Goal: Book appointment/travel/reservation

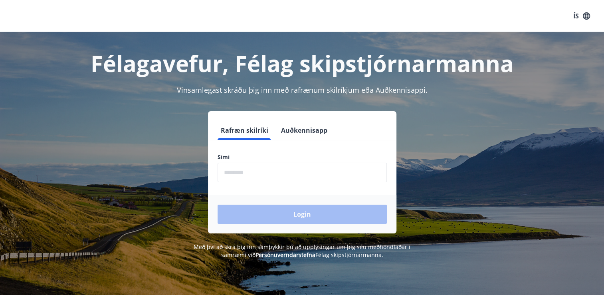
click at [243, 168] on input "phone" at bounding box center [302, 172] width 169 height 20
type input "********"
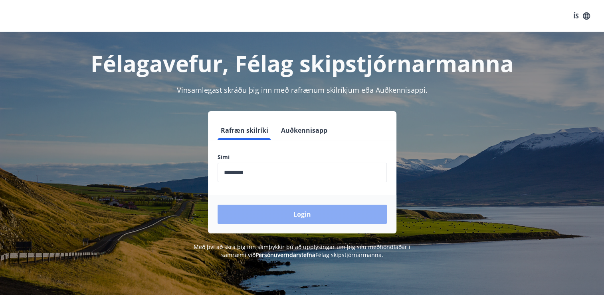
click at [291, 216] on button "Login" at bounding box center [302, 213] width 169 height 19
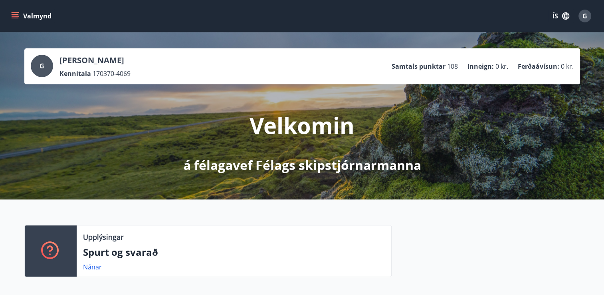
click at [12, 14] on icon "menu" at bounding box center [15, 16] width 8 height 8
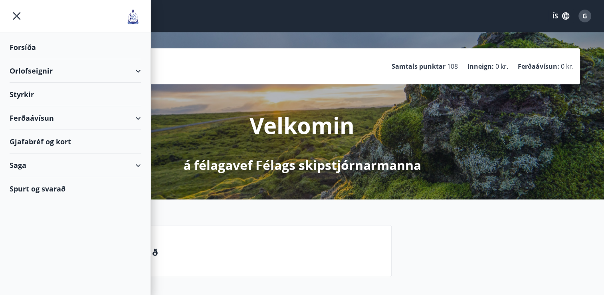
click at [24, 93] on div "Styrkir" at bounding box center [75, 95] width 131 height 24
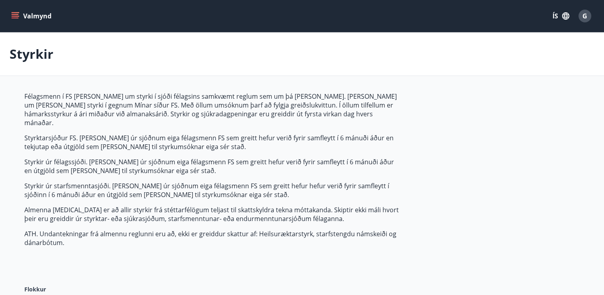
type input "***"
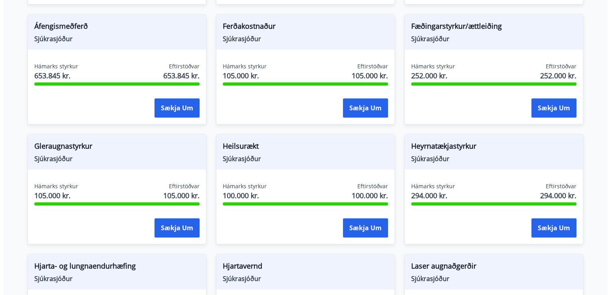
scroll to position [439, 0]
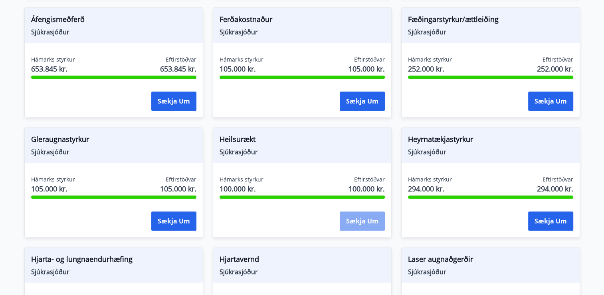
click at [354, 212] on button "Sækja um" at bounding box center [362, 220] width 45 height 19
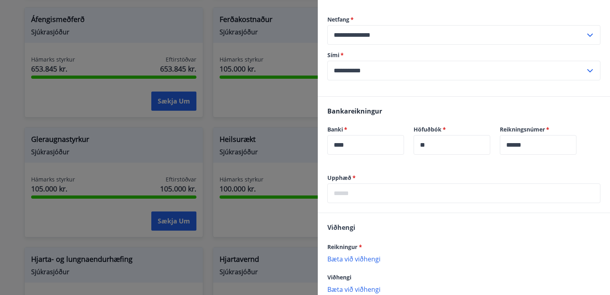
scroll to position [160, 0]
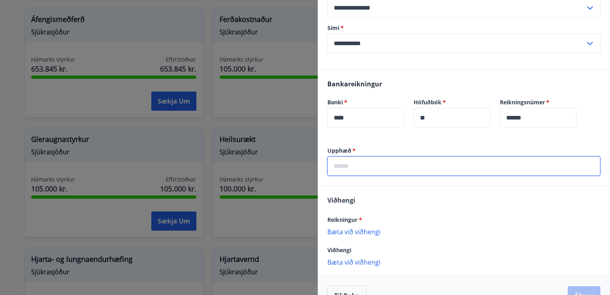
click at [341, 165] on input "text" at bounding box center [463, 166] width 273 height 20
type input "*****"
click at [354, 232] on p "Bæta við viðhengi" at bounding box center [463, 231] width 273 height 8
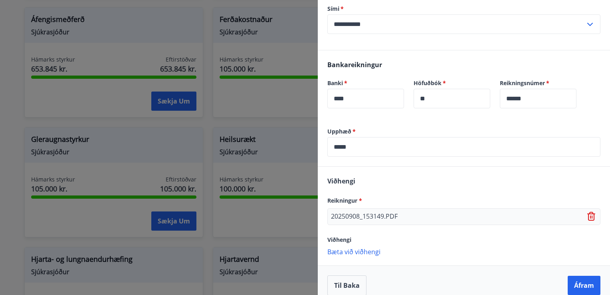
scroll to position [188, 0]
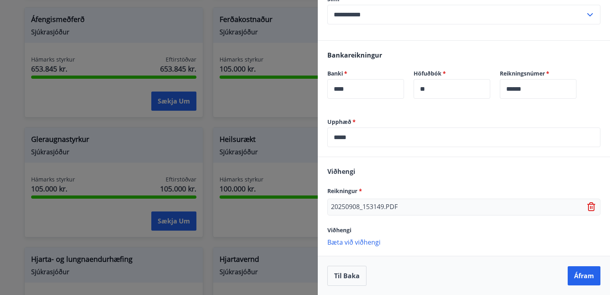
click at [352, 206] on p "20250908_153149.PDF" at bounding box center [364, 207] width 67 height 10
click at [396, 206] on p "20250908_153149.PDF" at bounding box center [364, 207] width 67 height 10
click at [398, 206] on div "20250908_153149.PDF" at bounding box center [463, 206] width 273 height 17
click at [587, 206] on icon at bounding box center [592, 207] width 10 height 10
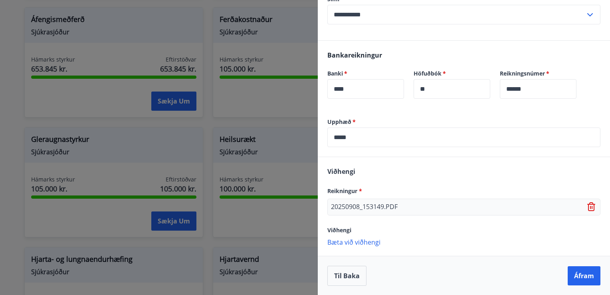
scroll to position [188, 0]
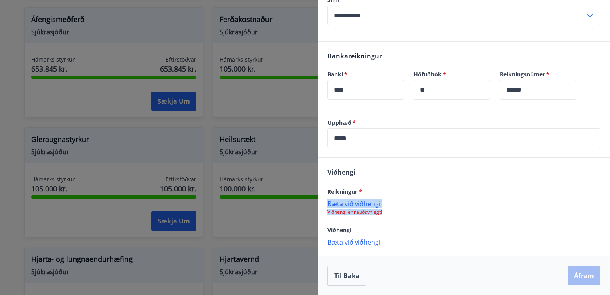
click at [359, 207] on p "Bæta við viðhengi" at bounding box center [463, 203] width 273 height 8
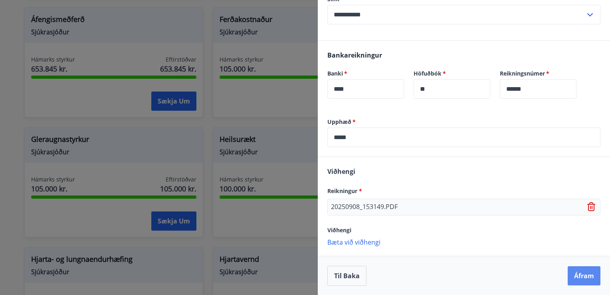
click at [574, 275] on button "Áfram" at bounding box center [584, 275] width 33 height 19
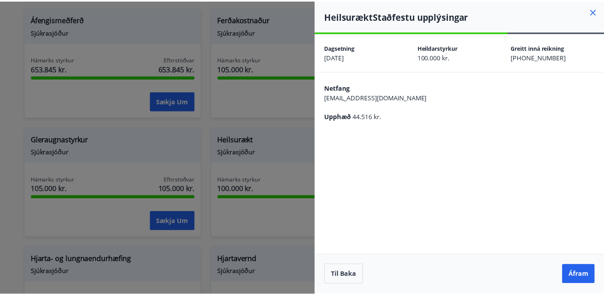
scroll to position [0, 0]
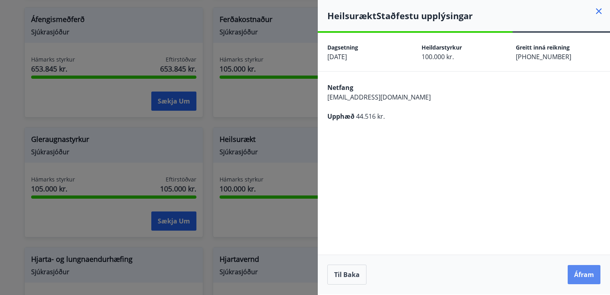
click at [588, 276] on button "Áfram" at bounding box center [584, 274] width 33 height 19
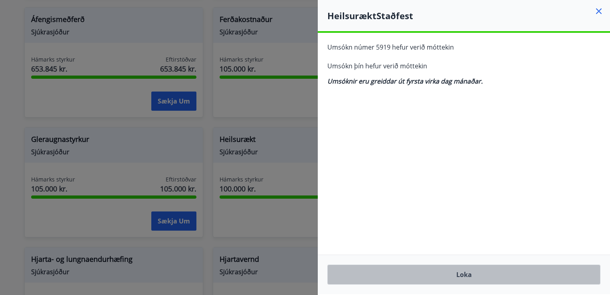
click at [466, 275] on button "Loka" at bounding box center [463, 274] width 273 height 20
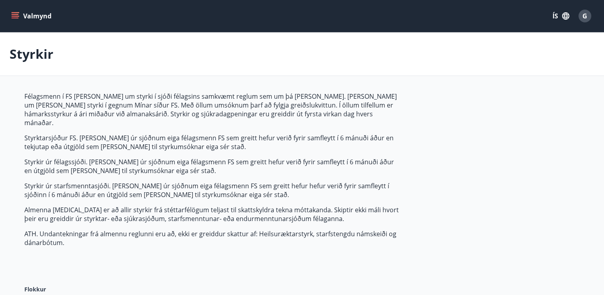
click at [15, 12] on button "Valmynd" at bounding box center [32, 16] width 45 height 14
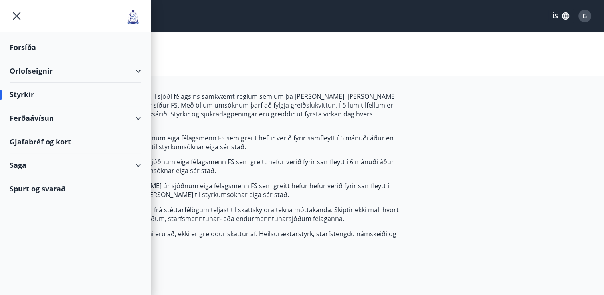
click at [40, 73] on div "Orlofseignir" at bounding box center [75, 71] width 131 height 24
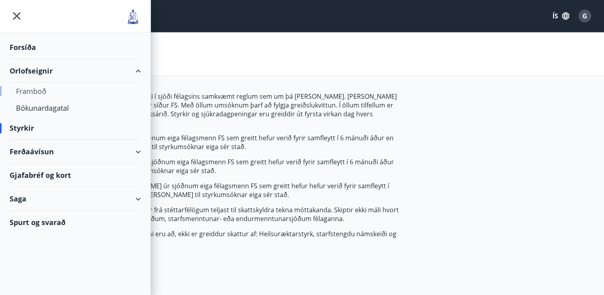
click at [43, 91] on div "Framboð" at bounding box center [75, 91] width 119 height 17
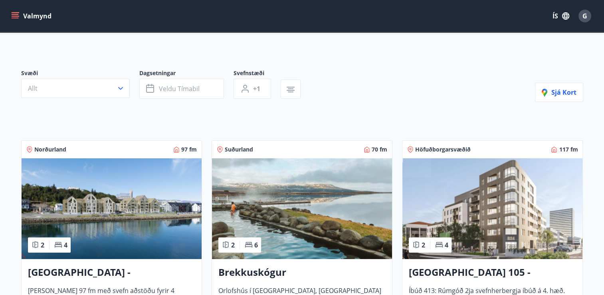
scroll to position [80, 0]
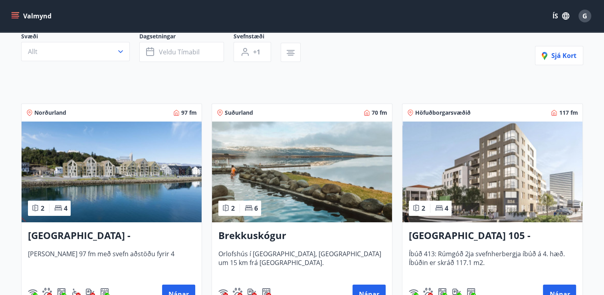
click at [115, 234] on h3 "Akureyri - Austurbrú 10, 202" at bounding box center [111, 235] width 167 height 14
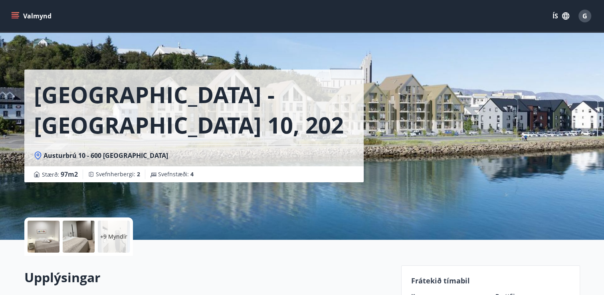
click at [47, 247] on div at bounding box center [44, 236] width 32 height 32
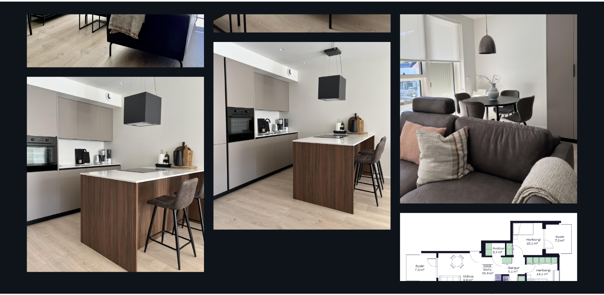
scroll to position [818, 0]
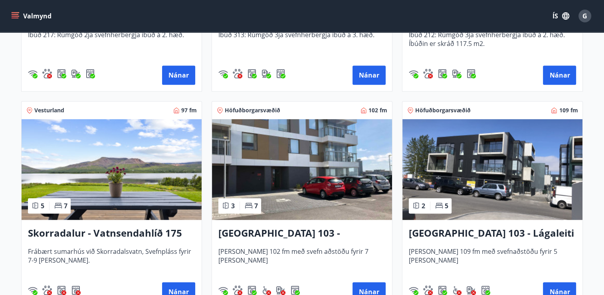
scroll to position [599, 0]
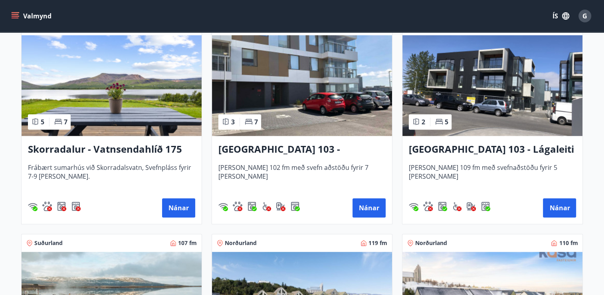
click at [114, 148] on h3 "Skorradalur - Vatnsendahlíð 175" at bounding box center [111, 149] width 167 height 14
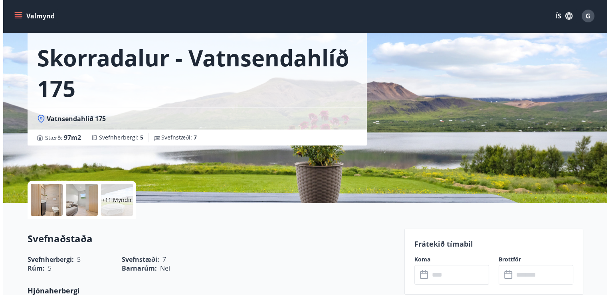
scroll to position [80, 0]
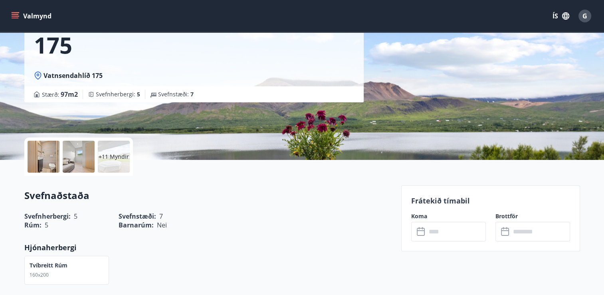
click at [40, 149] on div at bounding box center [44, 157] width 32 height 32
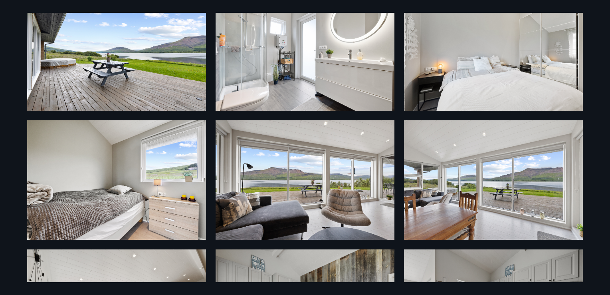
scroll to position [305, 0]
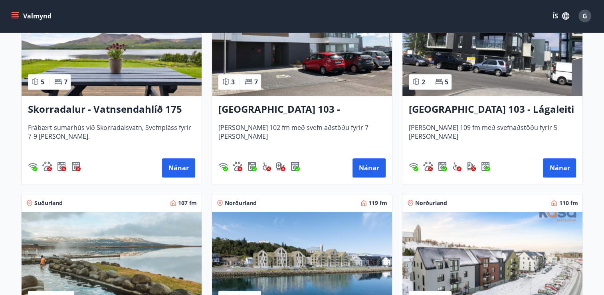
scroll to position [559, 0]
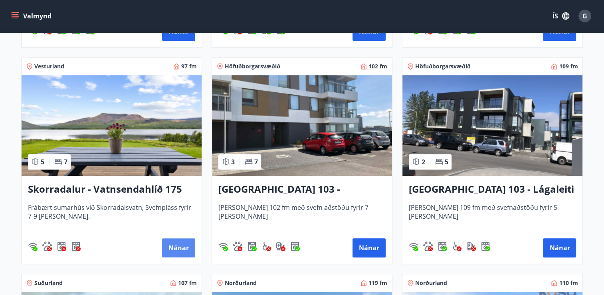
click at [169, 246] on button "Nánar" at bounding box center [178, 247] width 33 height 19
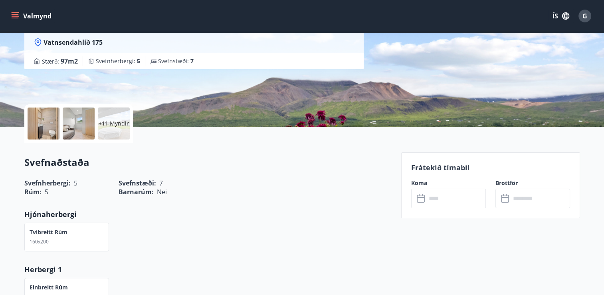
scroll to position [120, 0]
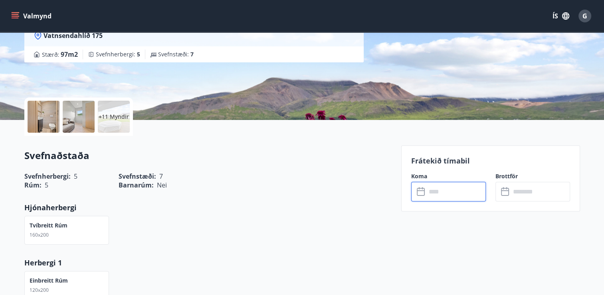
click at [436, 186] on input "text" at bounding box center [455, 192] width 59 height 20
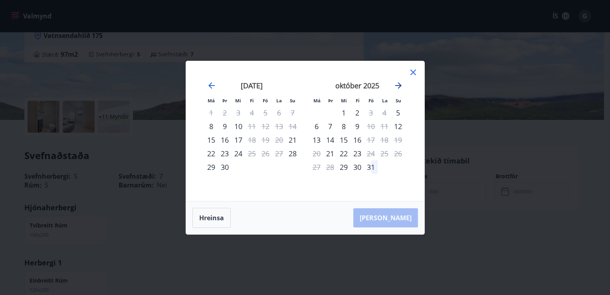
click at [399, 84] on icon "Move forward to switch to the next month." at bounding box center [398, 85] width 6 height 6
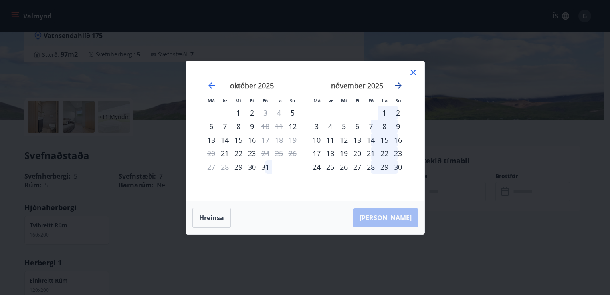
click at [399, 85] on icon "Move forward to switch to the next month." at bounding box center [398, 85] width 6 height 6
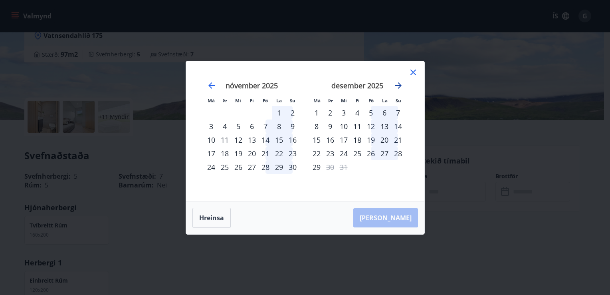
click at [399, 85] on icon "Move forward to switch to the next month." at bounding box center [398, 85] width 6 height 6
click at [398, 85] on icon "Move forward to switch to the next month." at bounding box center [399, 86] width 10 height 10
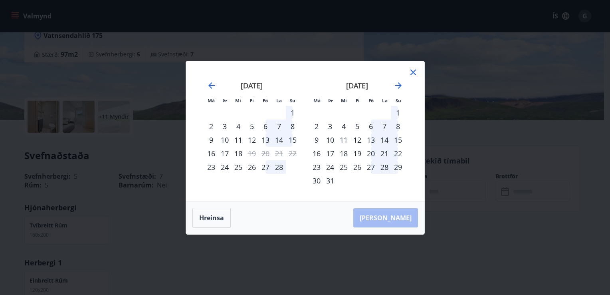
click at [317, 126] on div "2" at bounding box center [317, 126] width 14 height 14
click at [357, 125] on div "5" at bounding box center [357, 126] width 14 height 14
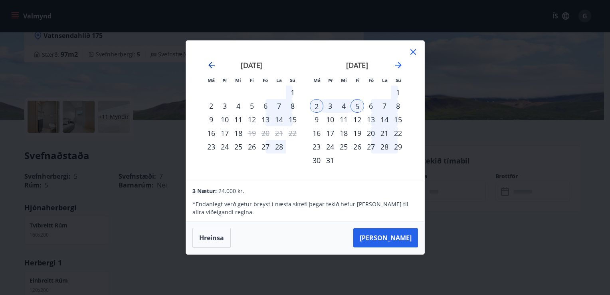
click at [212, 67] on icon "Move backward to switch to the previous month." at bounding box center [212, 65] width 10 height 10
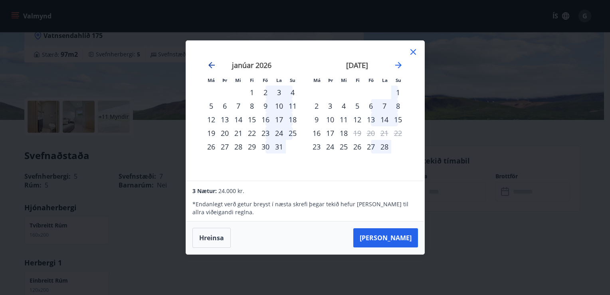
click at [212, 67] on icon "Move backward to switch to the previous month." at bounding box center [212, 65] width 10 height 10
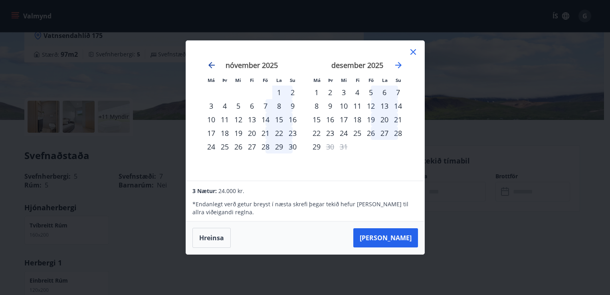
click at [212, 67] on icon "Move backward to switch to the previous month." at bounding box center [212, 65] width 10 height 10
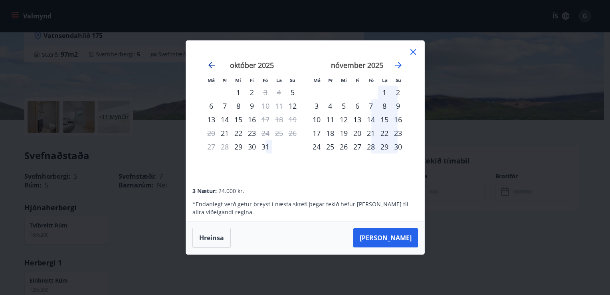
click at [212, 67] on icon "Move backward to switch to the previous month." at bounding box center [212, 65] width 10 height 10
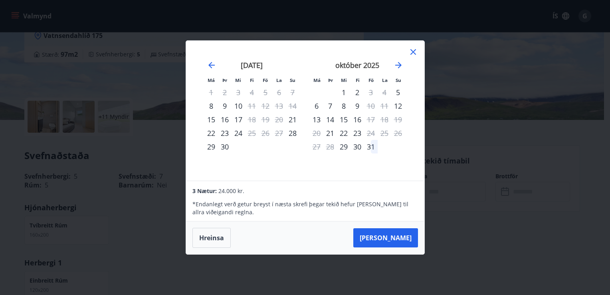
click at [414, 52] on icon at bounding box center [413, 52] width 10 height 10
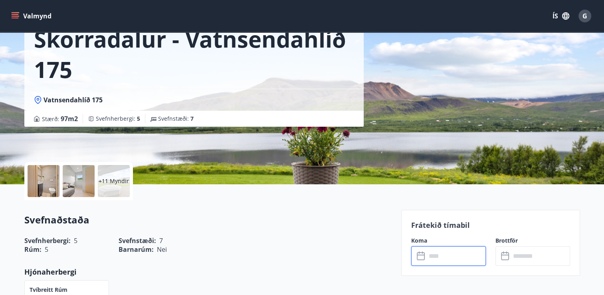
scroll to position [0, 0]
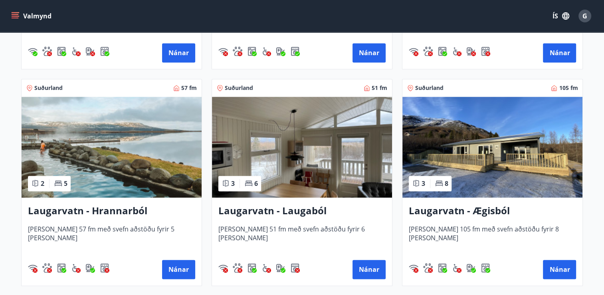
scroll to position [1198, 0]
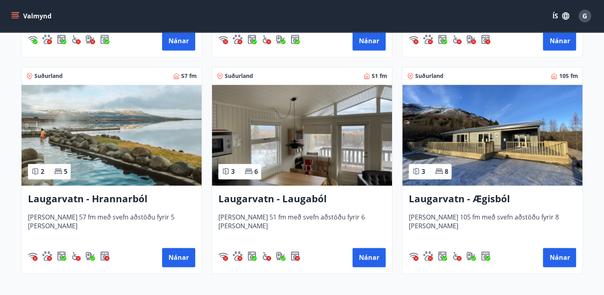
click at [443, 196] on h3 "Laugarvatn - Ægisból" at bounding box center [492, 199] width 167 height 14
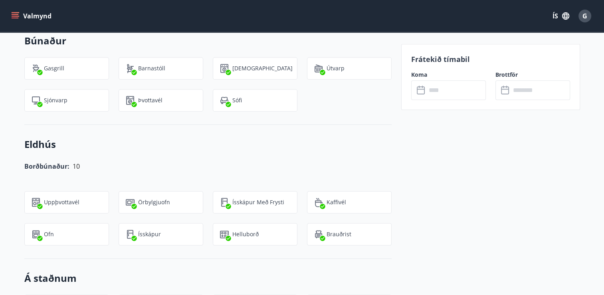
scroll to position [798, 0]
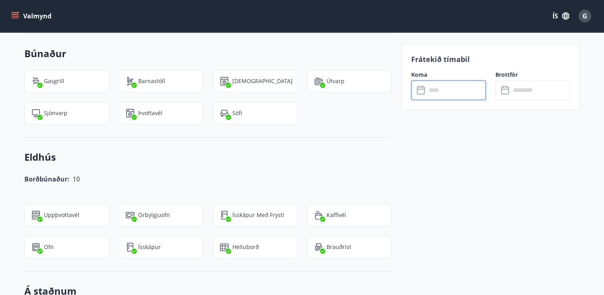
click at [431, 92] on input "text" at bounding box center [455, 90] width 59 height 20
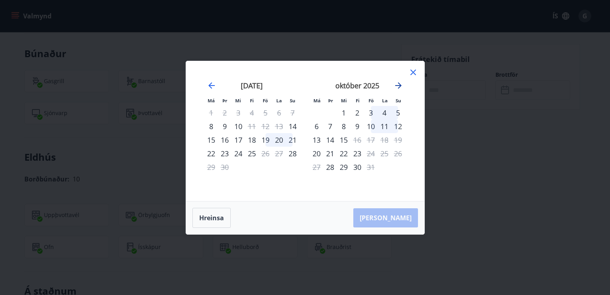
click at [398, 85] on icon "Move forward to switch to the next month." at bounding box center [398, 85] width 6 height 6
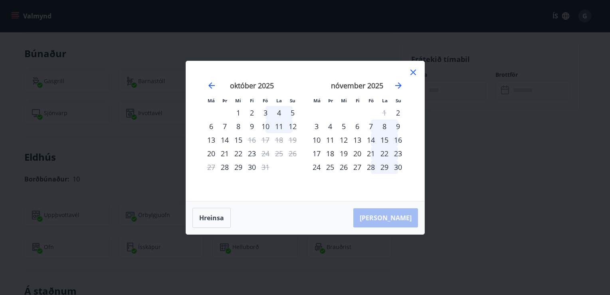
click at [414, 71] on icon at bounding box center [413, 72] width 6 height 6
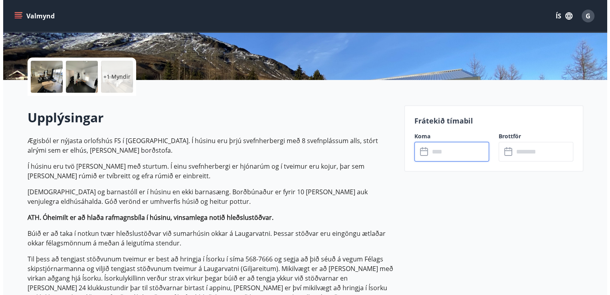
scroll to position [0, 0]
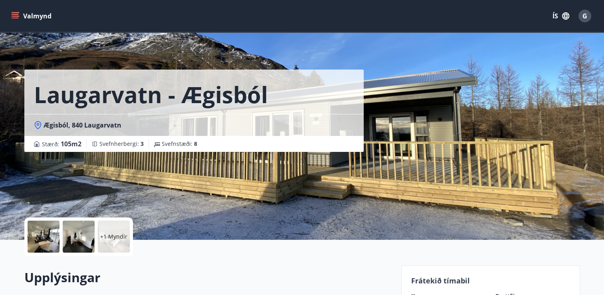
click at [43, 227] on div at bounding box center [44, 236] width 32 height 32
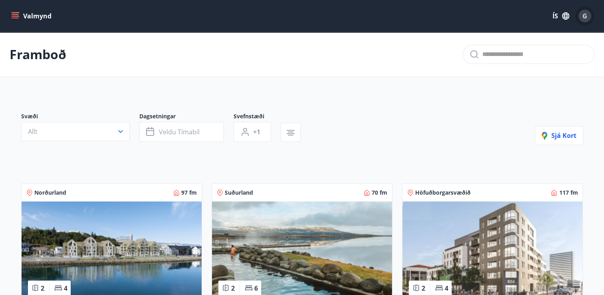
click at [581, 17] on div "G" at bounding box center [584, 16] width 13 height 13
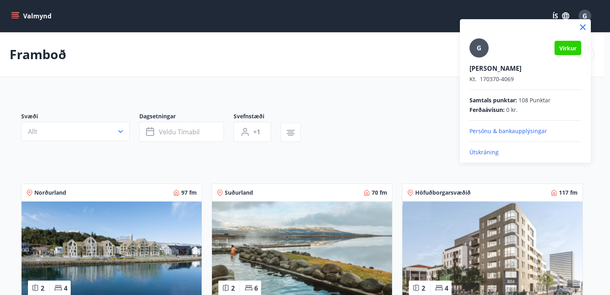
click at [489, 154] on p "Útskráning" at bounding box center [525, 152] width 112 height 8
